Goal: Task Accomplishment & Management: Use online tool/utility

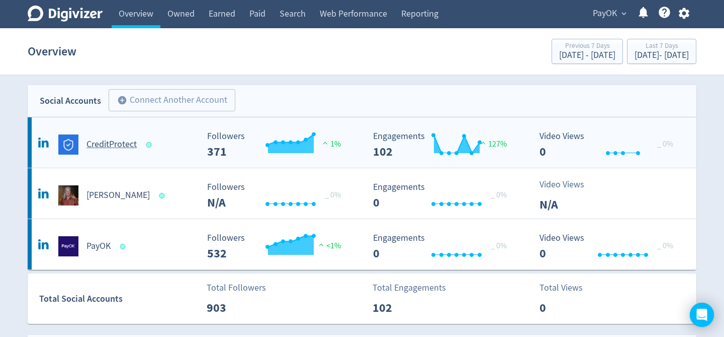
click at [121, 145] on h5 "CreditProtect" at bounding box center [112, 144] width 50 height 12
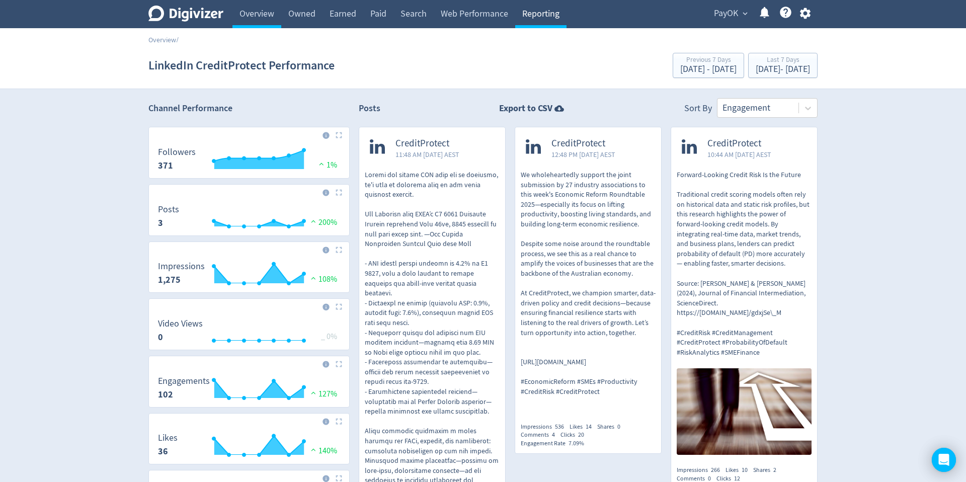
click at [543, 17] on link "Reporting" at bounding box center [540, 14] width 51 height 28
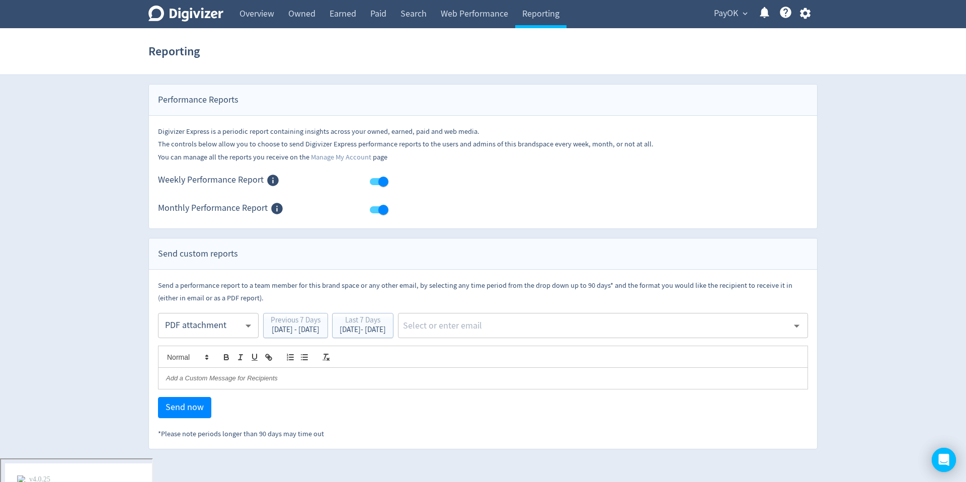
click at [524, 324] on input "text" at bounding box center [595, 325] width 386 height 15
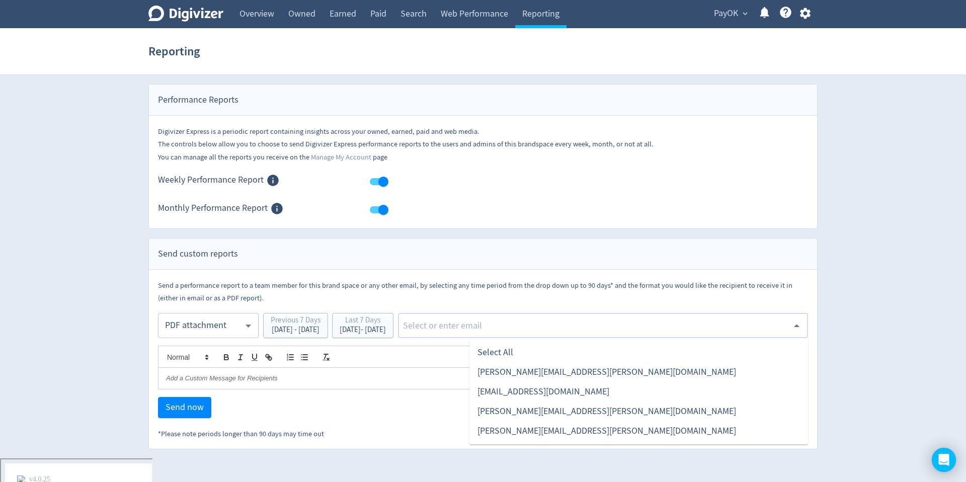
type input "[PERSON_NAME][EMAIL_ADDRESS][PERSON_NAME][DOMAIN_NAME]"
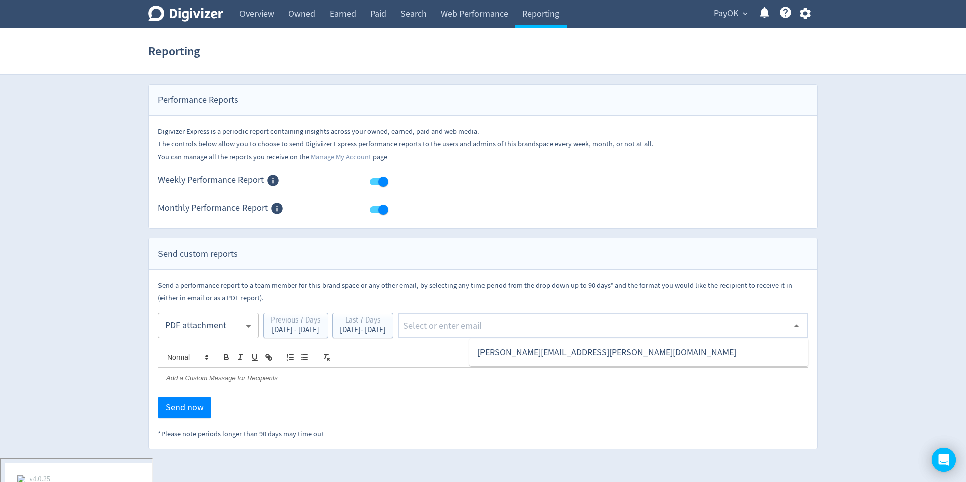
click at [416, 336] on div "Send now" at bounding box center [483, 407] width 650 height 21
click at [194, 336] on span "Send now" at bounding box center [185, 407] width 38 height 9
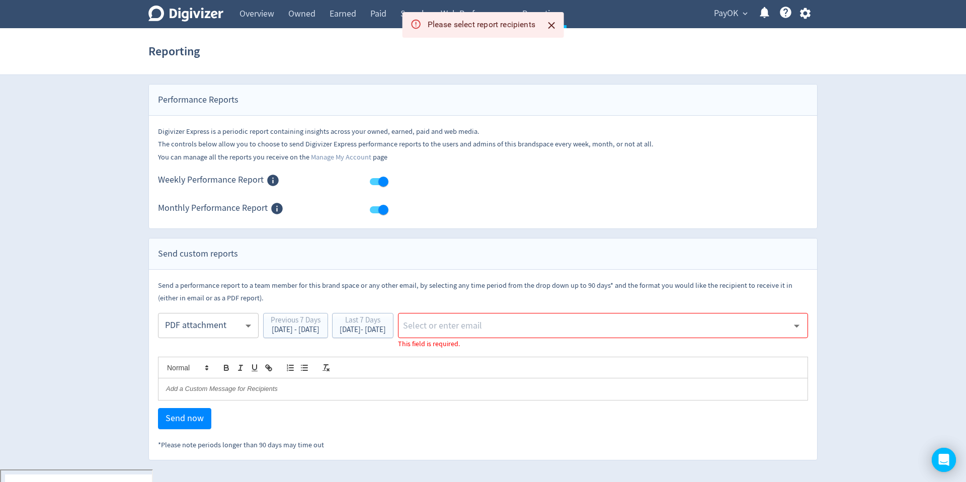
click at [488, 327] on input "text" at bounding box center [595, 325] width 386 height 15
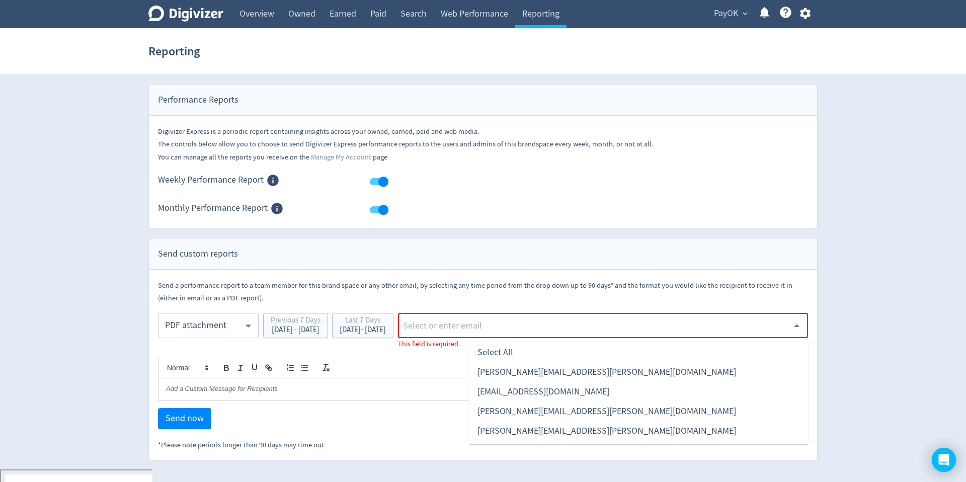
type input "[PERSON_NAME][EMAIL_ADDRESS][PERSON_NAME][DOMAIN_NAME]"
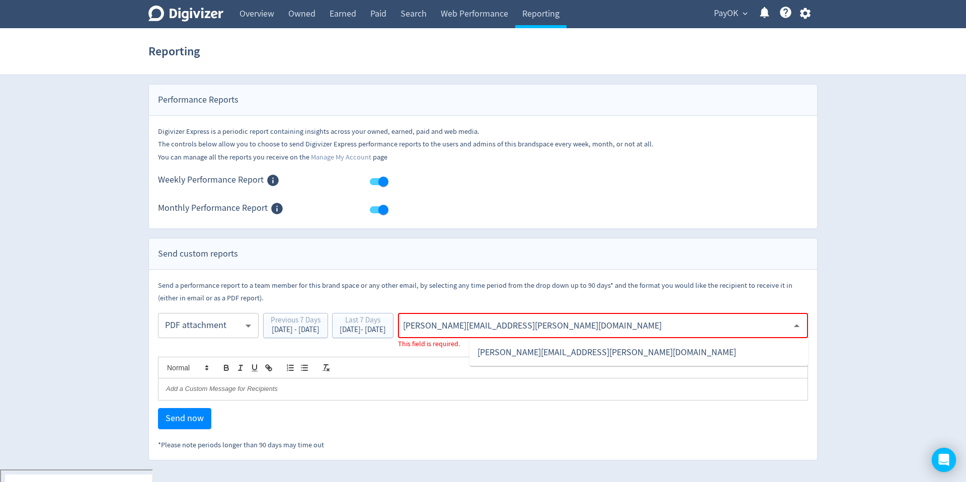
click at [586, 336] on li "[PERSON_NAME][EMAIL_ADDRESS][PERSON_NAME][DOMAIN_NAME]" at bounding box center [638, 353] width 339 height 20
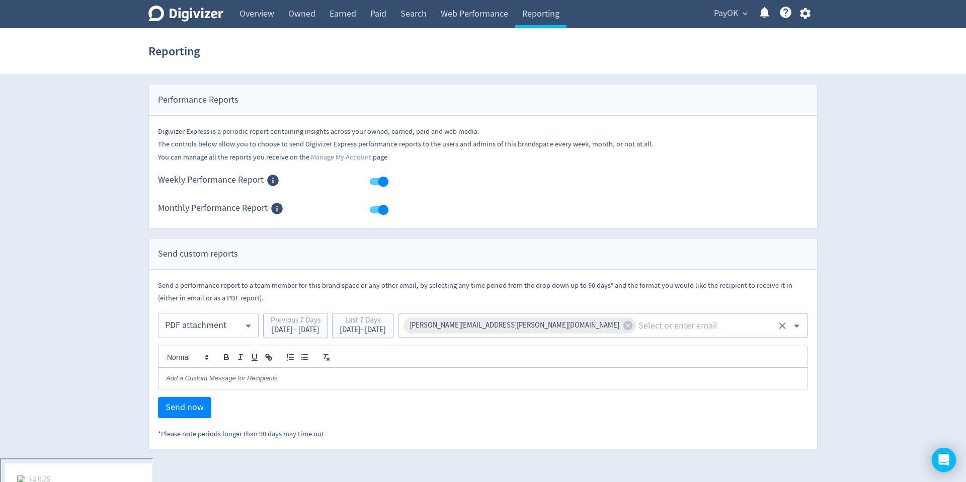
drag, startPoint x: 520, startPoint y: 420, endPoint x: 415, endPoint y: 414, distance: 105.8
click at [514, 336] on div "Send a performance report to a team member for this brand space or any other em…" at bounding box center [483, 359] width 650 height 161
click at [177, 336] on span "Send now" at bounding box center [185, 407] width 38 height 9
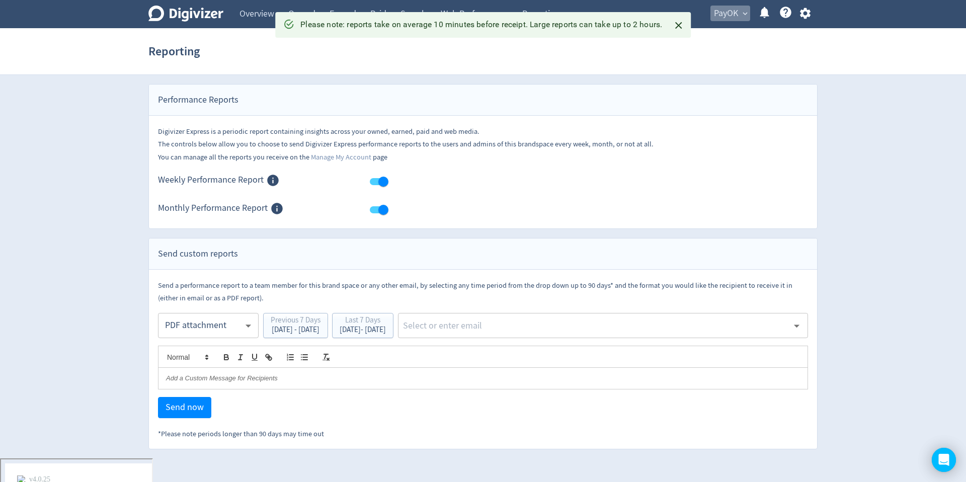
click at [724, 13] on span "expand_more" at bounding box center [745, 13] width 9 height 9
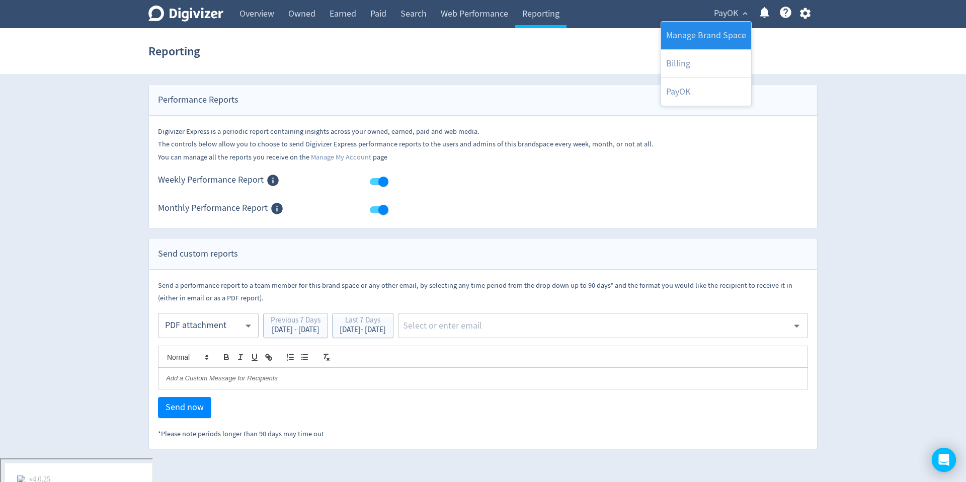
click at [690, 43] on link "Manage Brand Space" at bounding box center [706, 36] width 90 height 28
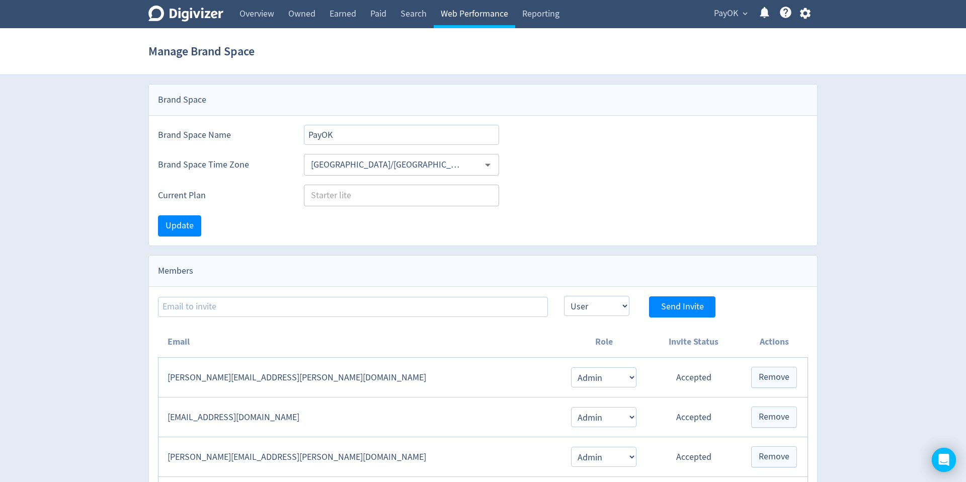
click at [482, 14] on link "Web Performance" at bounding box center [475, 14] width 82 height 28
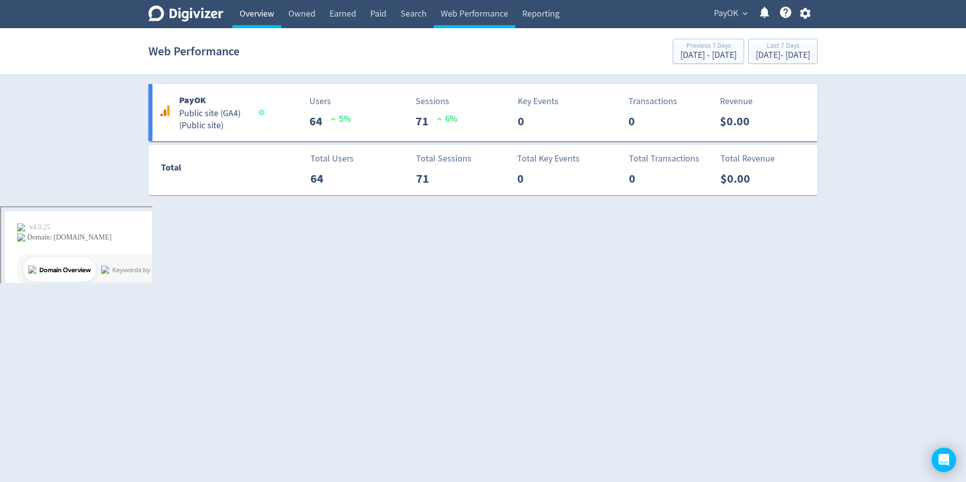
click at [254, 11] on link "Overview" at bounding box center [256, 14] width 49 height 28
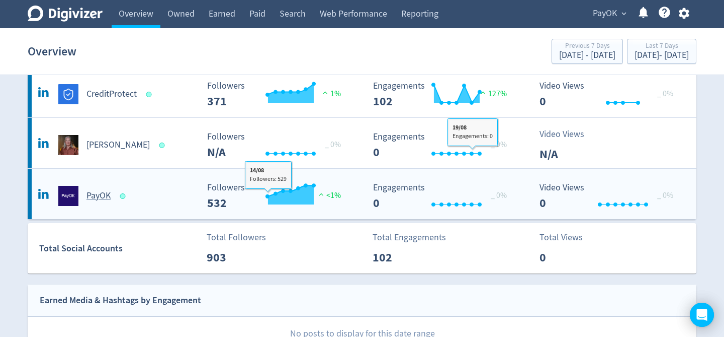
scroll to position [48, 0]
